Goal: Book appointment/travel/reservation

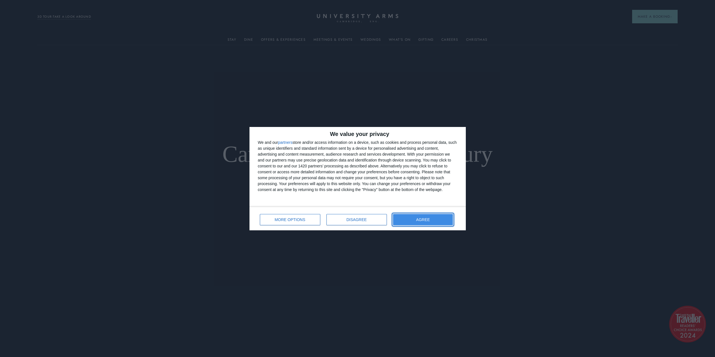
click at [421, 215] on button "AGREE" at bounding box center [423, 219] width 60 height 11
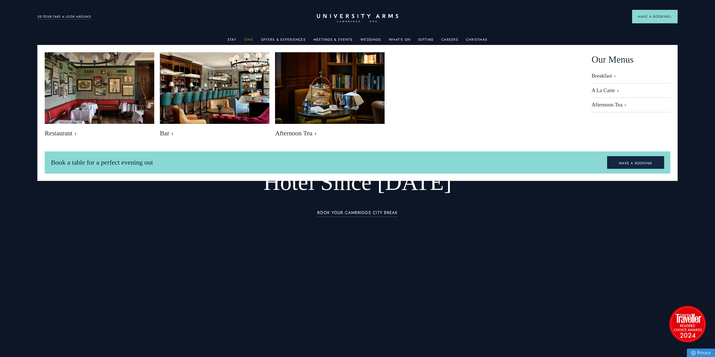
click at [252, 38] on link "Dine" at bounding box center [248, 41] width 9 height 7
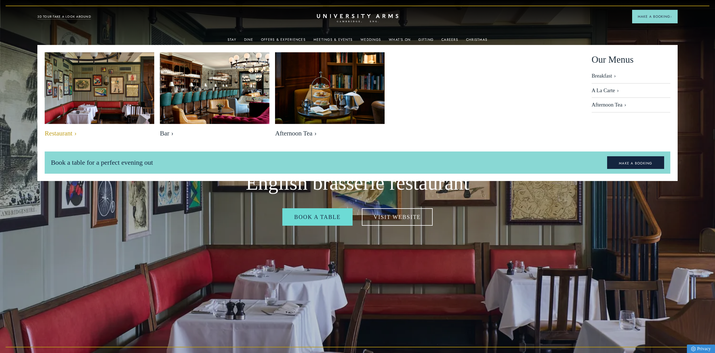
click at [122, 107] on img at bounding box center [100, 89] width 126 height 84
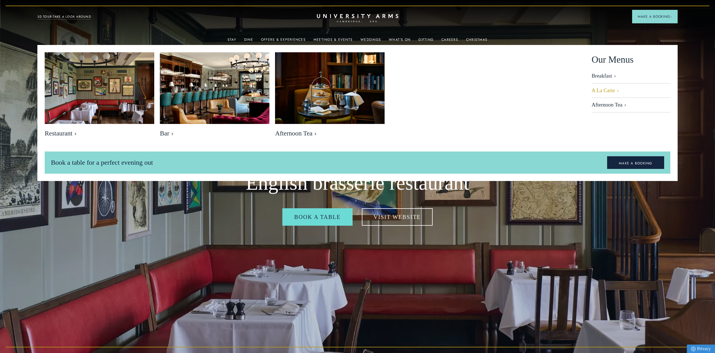
click at [602, 89] on link "A La Carte" at bounding box center [631, 90] width 79 height 15
click at [231, 39] on link "Stay" at bounding box center [232, 41] width 9 height 7
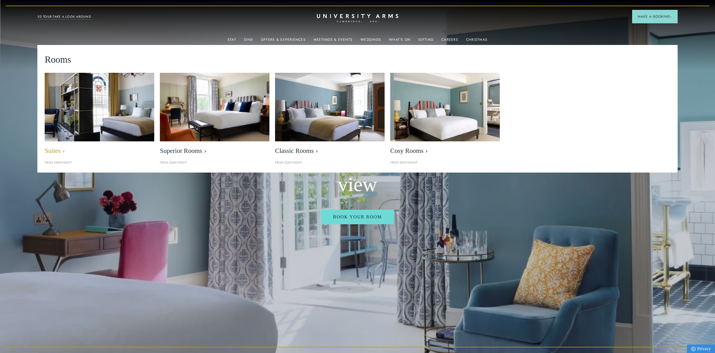
click at [129, 112] on img at bounding box center [100, 106] width 126 height 79
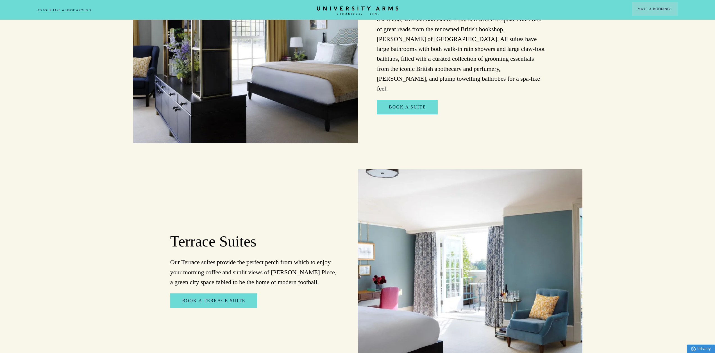
scroll to position [759, 0]
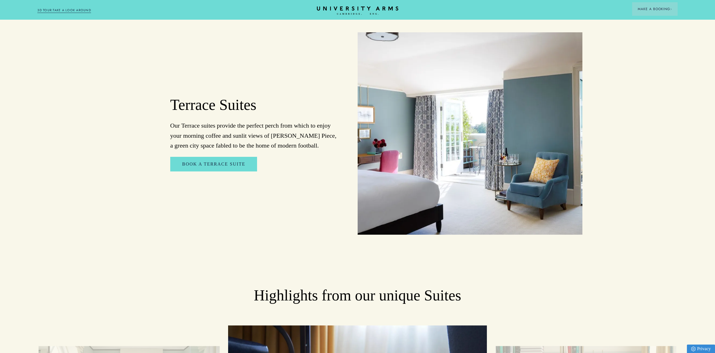
click at [509, 144] on img at bounding box center [470, 133] width 225 height 202
click at [230, 157] on link "Book a Terrace Suite" at bounding box center [213, 164] width 87 height 15
